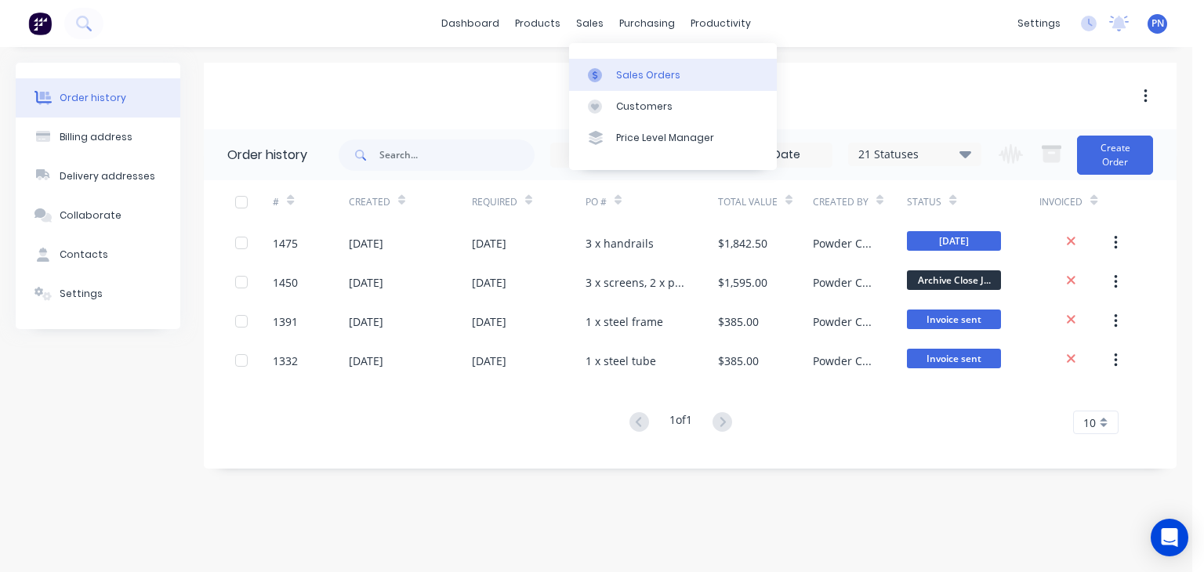
click at [636, 68] on div "Sales Orders" at bounding box center [648, 75] width 64 height 14
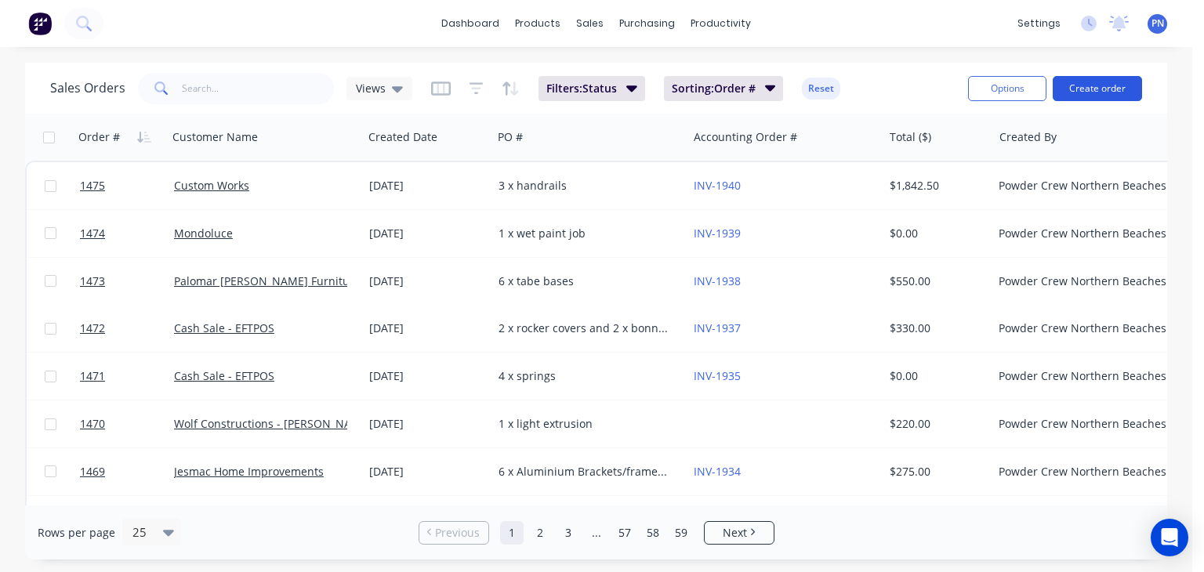
click at [1082, 92] on button "Create order" at bounding box center [1097, 88] width 89 height 25
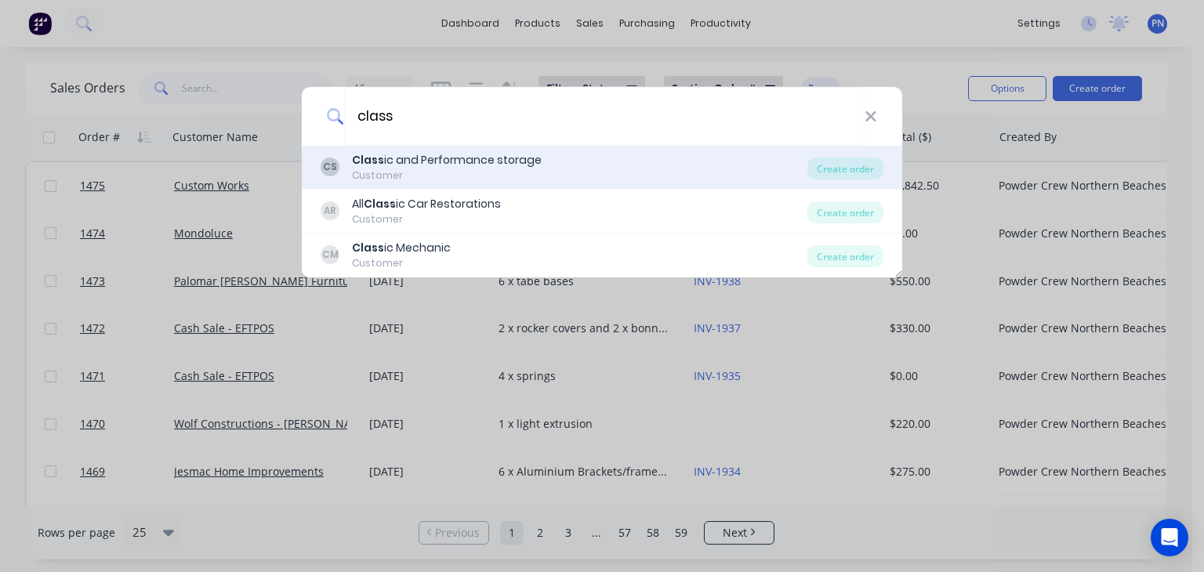
type input "class"
click at [487, 170] on div "Customer" at bounding box center [447, 176] width 190 height 14
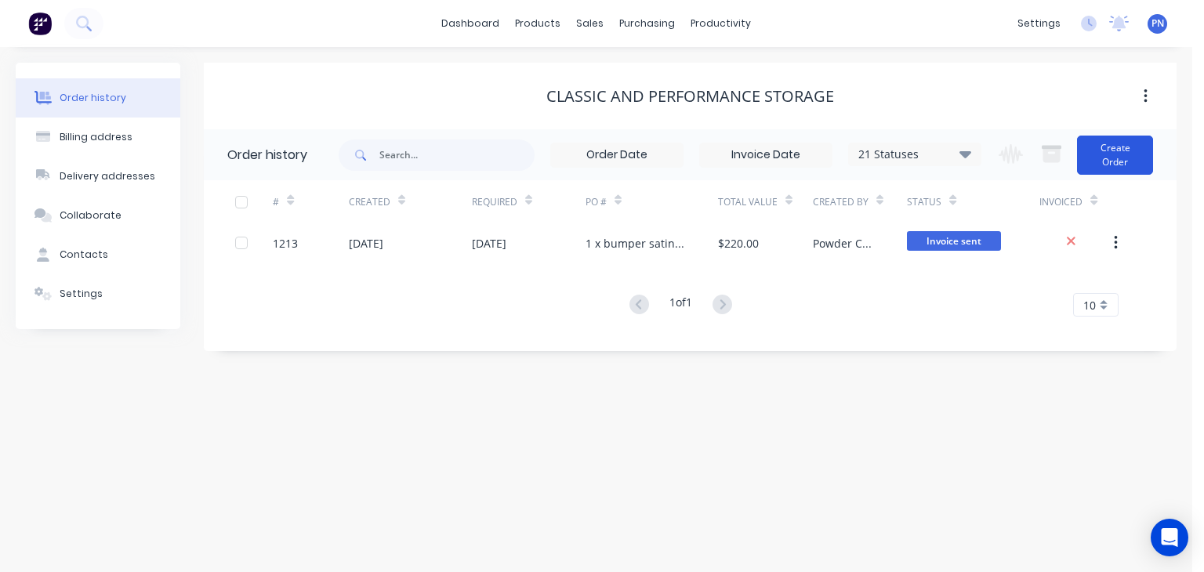
click at [1095, 160] on button "Create Order" at bounding box center [1115, 155] width 76 height 39
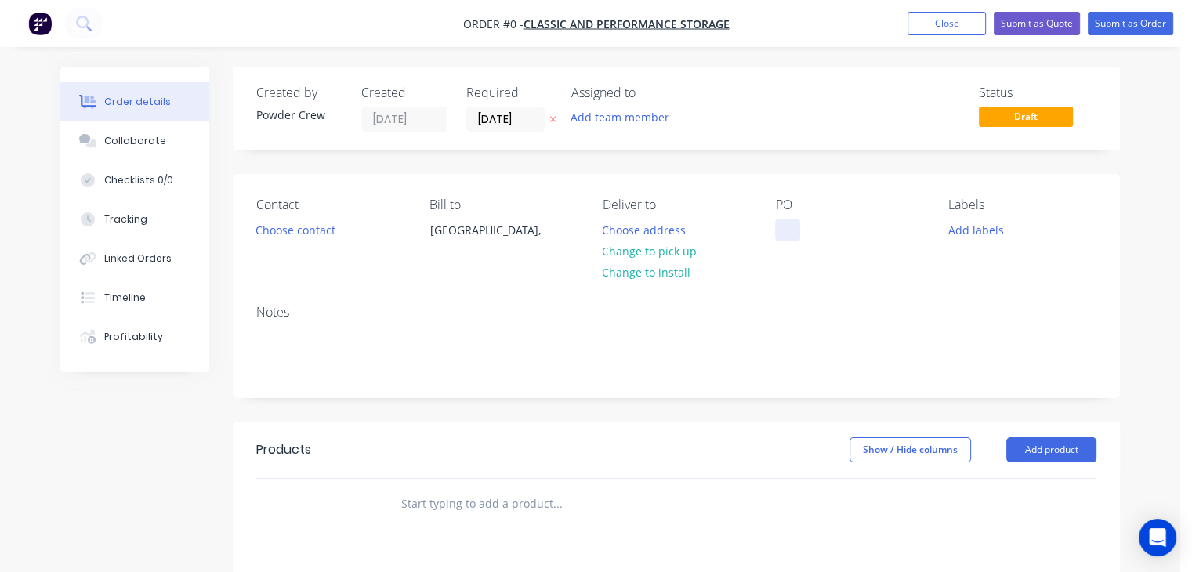
click at [792, 237] on div at bounding box center [787, 230] width 25 height 23
click at [313, 224] on div "Order details Collaborate Checklists 0/0 Tracking Linked Orders Timeline Profit…" at bounding box center [590, 499] width 1091 height 864
click at [313, 228] on button "Choose contact" at bounding box center [296, 229] width 96 height 21
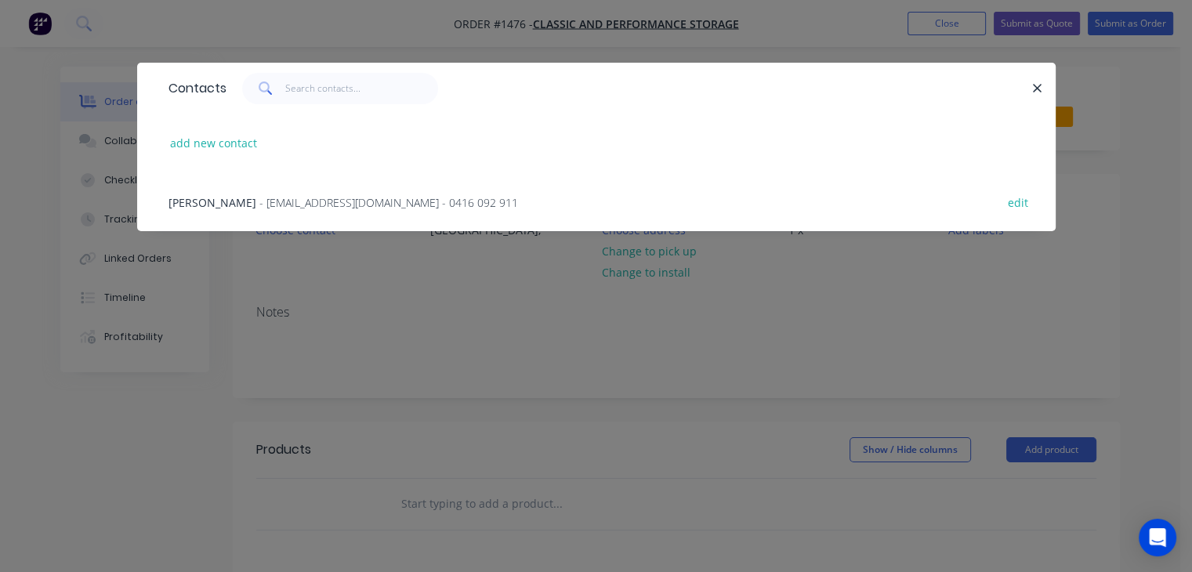
click at [314, 201] on span "- [EMAIL_ADDRESS][DOMAIN_NAME] - 0416 092 911" at bounding box center [388, 202] width 259 height 15
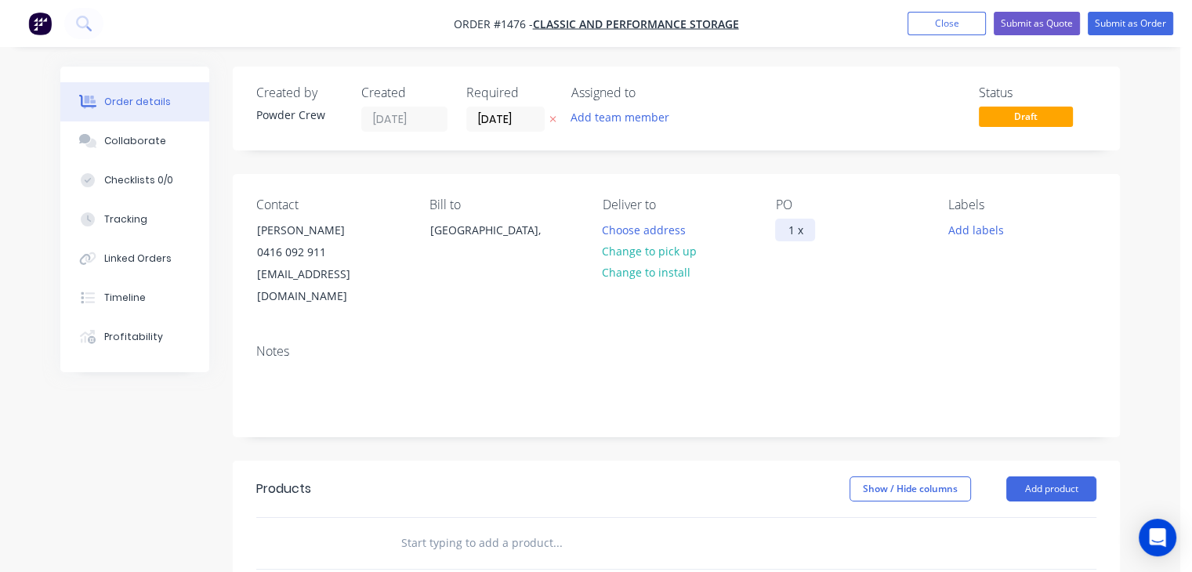
click at [815, 233] on div "1 x" at bounding box center [795, 230] width 40 height 23
click at [817, 233] on div "1 x wheel powder coat" at bounding box center [846, 230] width 143 height 23
copy div "1 x wheel powder coat"
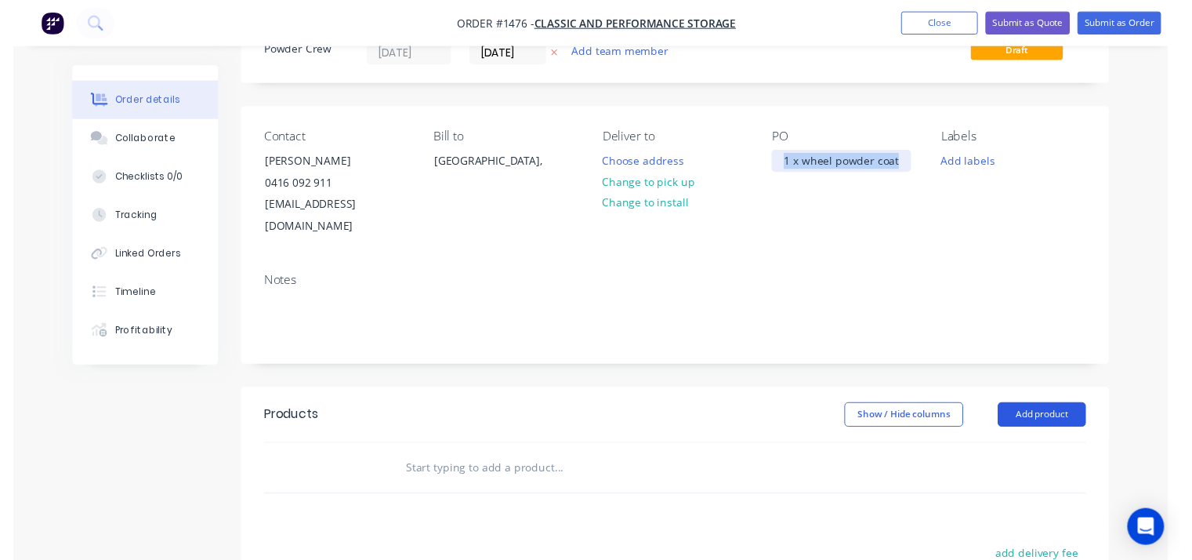
scroll to position [157, 0]
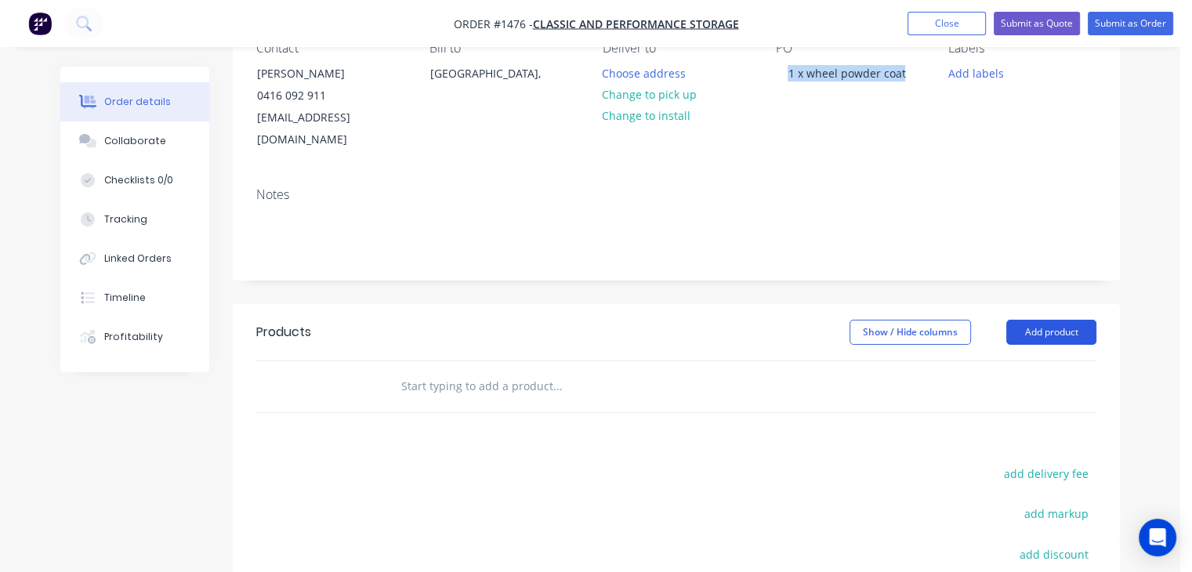
click at [1039, 320] on button "Add product" at bounding box center [1051, 332] width 90 height 25
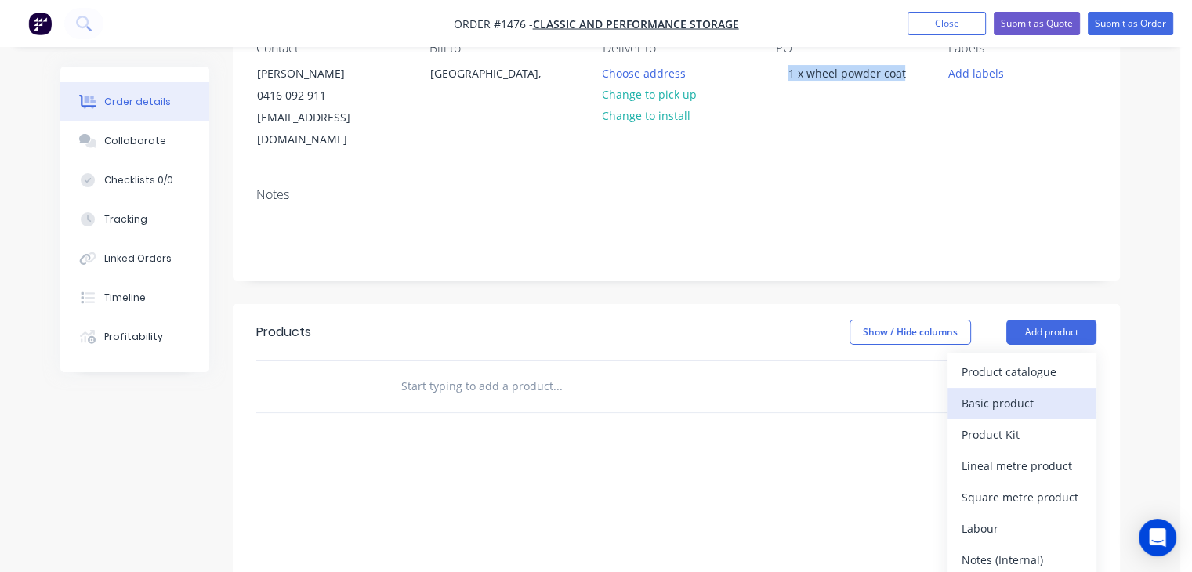
click at [1025, 392] on div "Basic product" at bounding box center [1022, 403] width 121 height 23
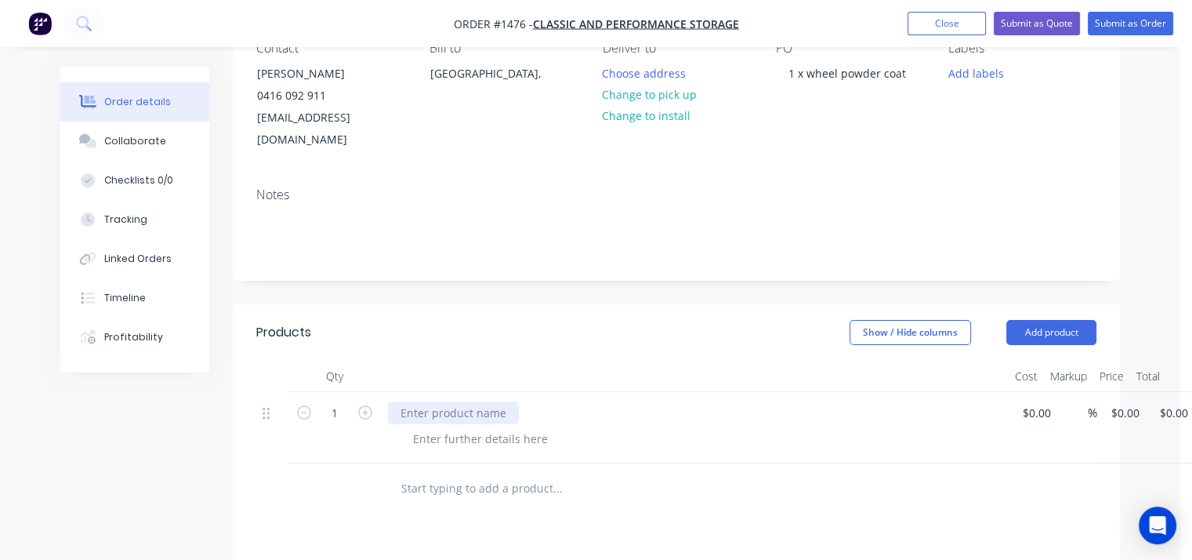
paste div
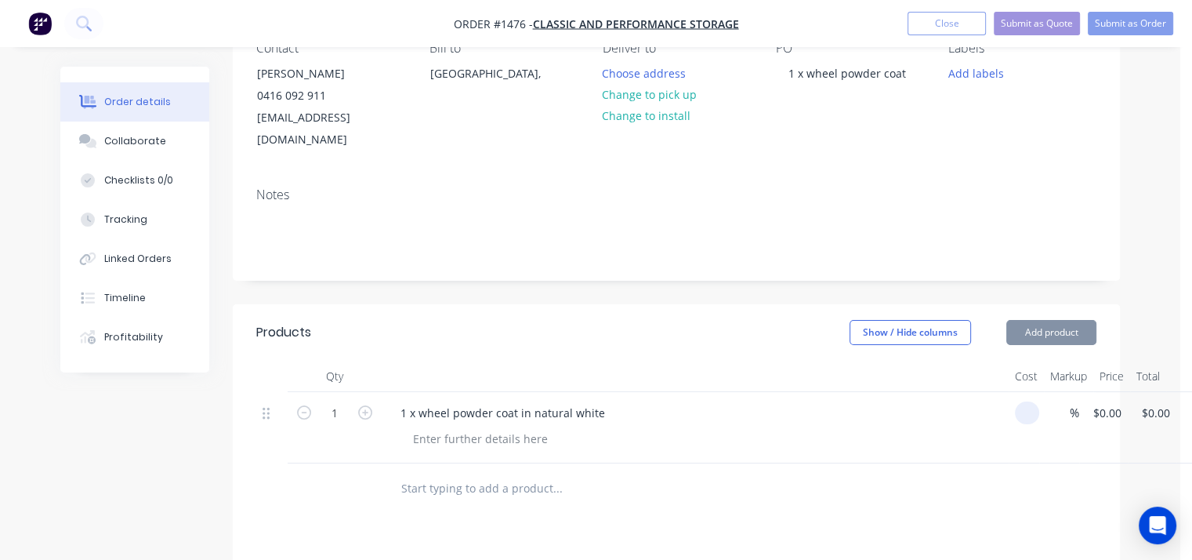
click at [1030, 401] on input at bounding box center [1030, 412] width 18 height 23
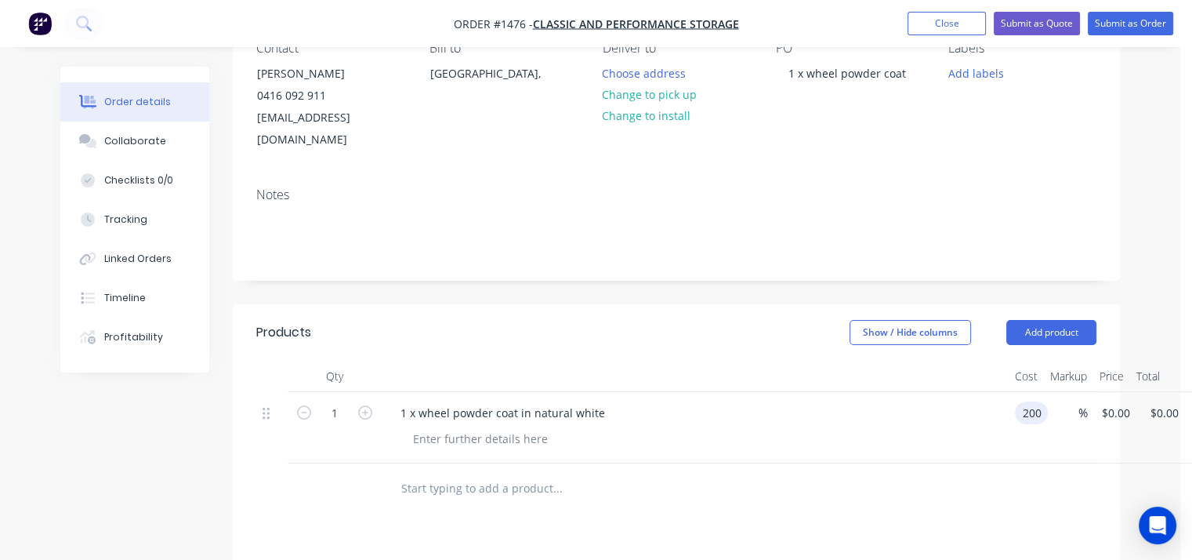
type input "$200.00"
click at [893, 401] on div "1 x wheel powder coat in natural white" at bounding box center [695, 412] width 614 height 23
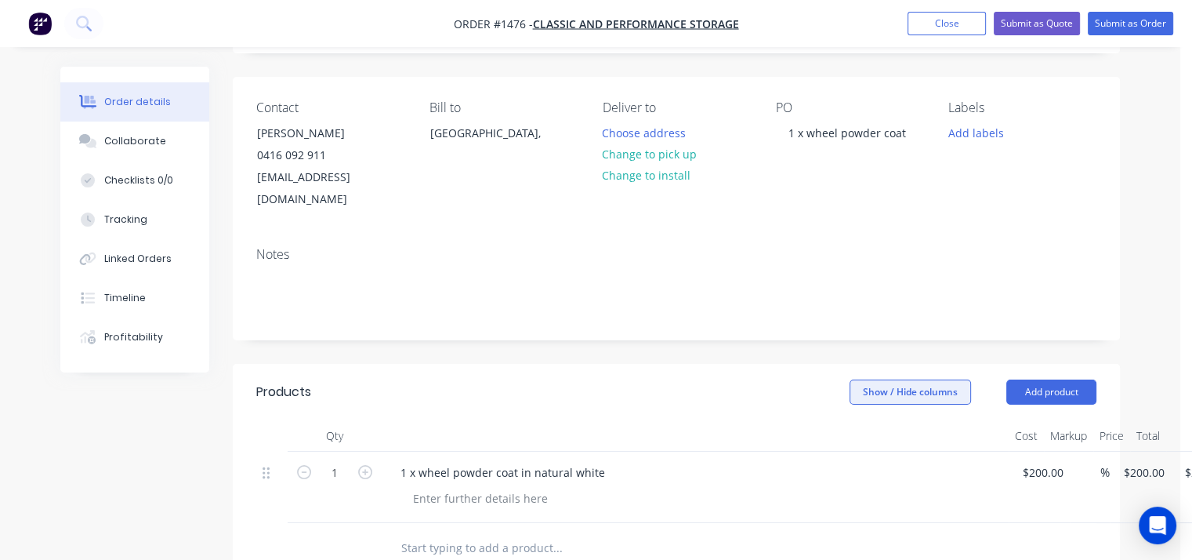
scroll to position [96, 0]
click at [1113, 24] on button "Submit as Order" at bounding box center [1130, 24] width 85 height 24
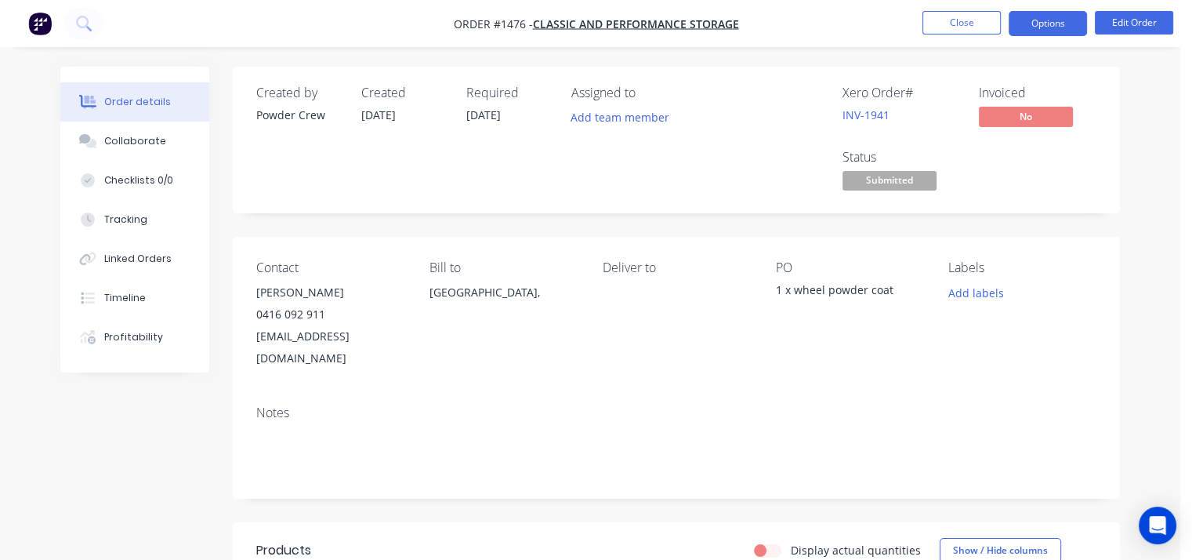
click at [1041, 29] on button "Options" at bounding box center [1048, 23] width 78 height 25
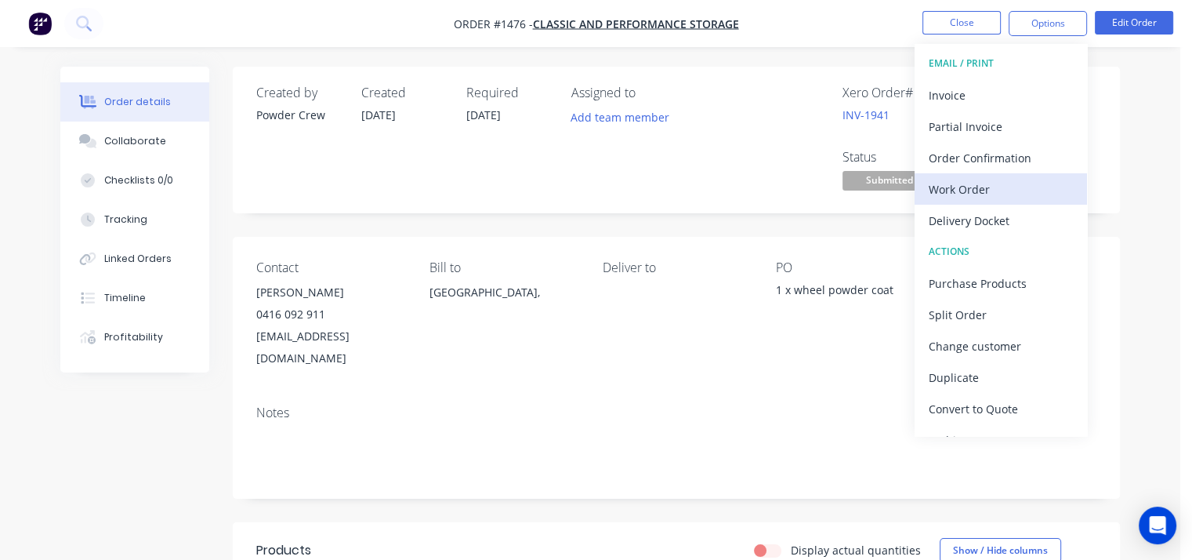
click at [996, 191] on div "Work Order" at bounding box center [1001, 189] width 144 height 23
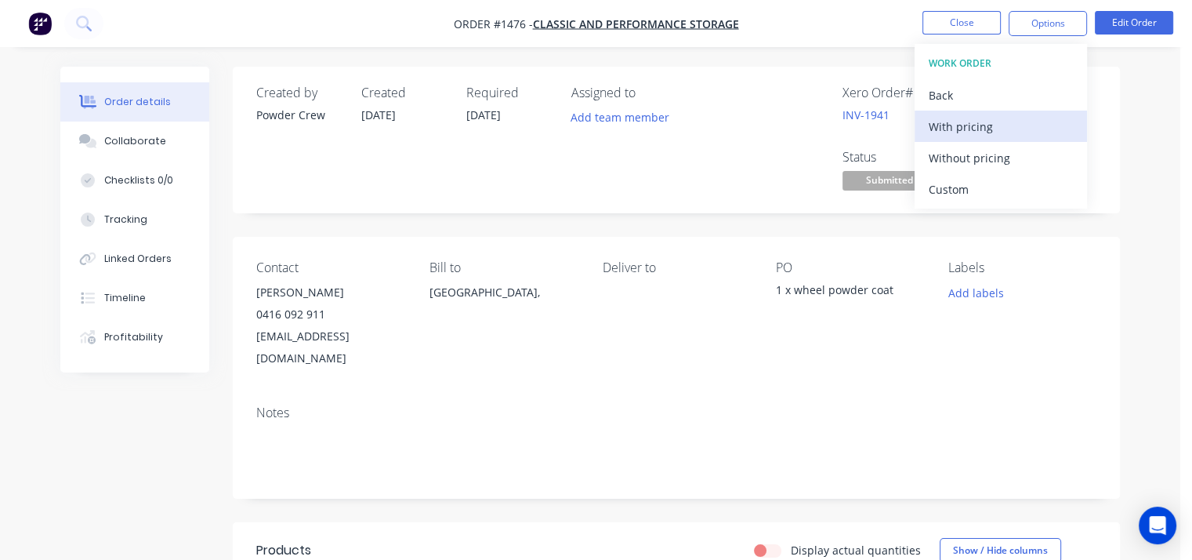
click at [988, 123] on div "With pricing" at bounding box center [1001, 126] width 144 height 23
